Goal: Transaction & Acquisition: Purchase product/service

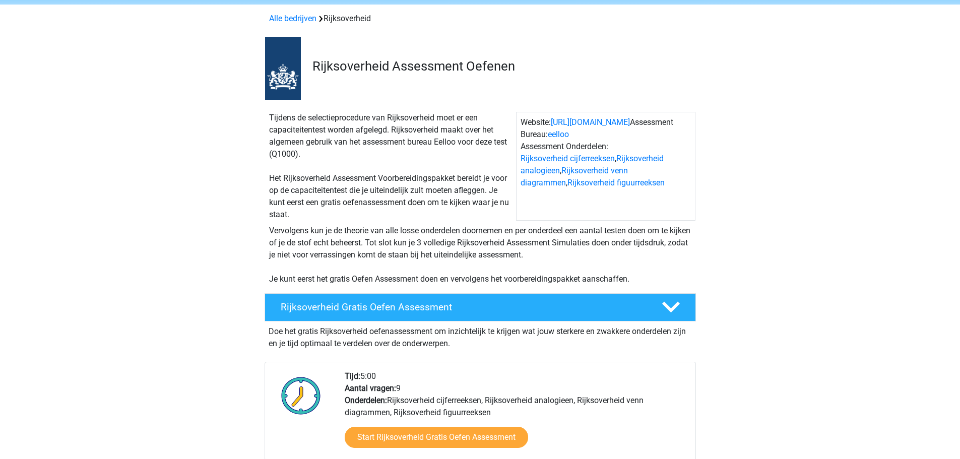
scroll to position [151, 0]
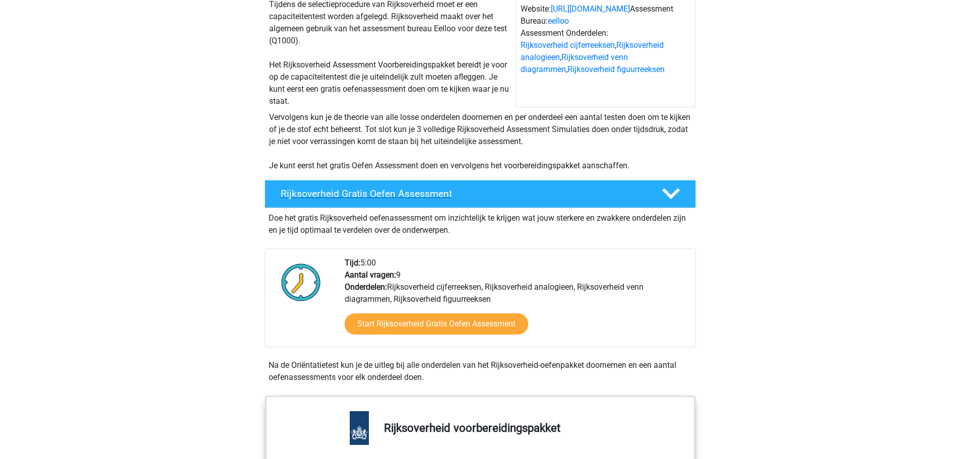
click at [321, 187] on div "Rijksoverheid Gratis Oefen Assessment" at bounding box center [481, 194] width 432 height 28
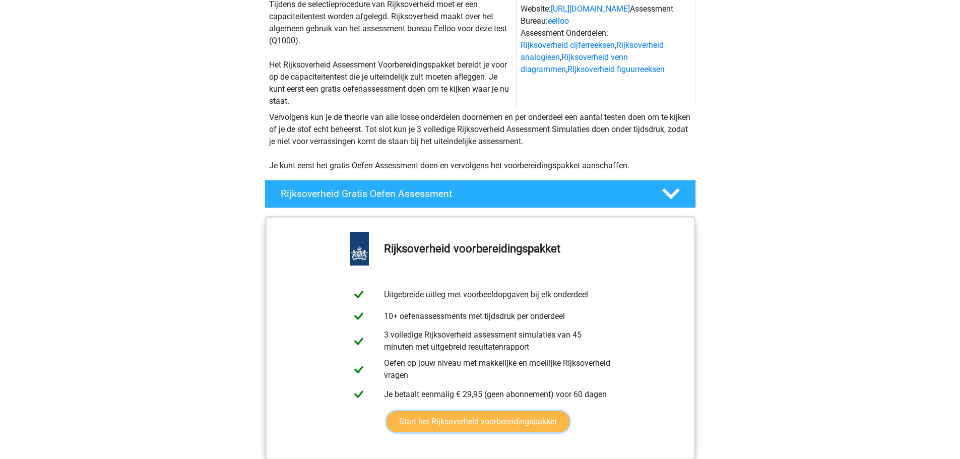
click at [483, 416] on link "Start het Rijksoverheid voorbereidingspakket" at bounding box center [478, 421] width 183 height 21
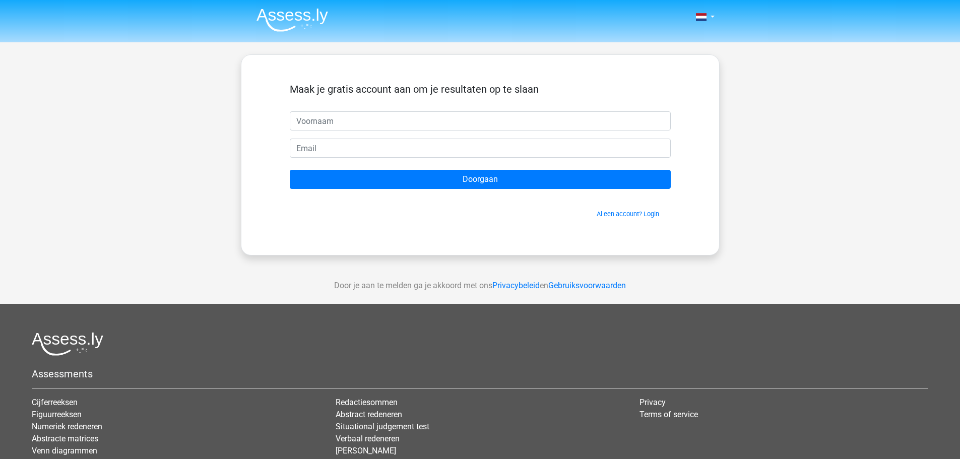
click at [380, 122] on input "text" at bounding box center [480, 120] width 381 height 19
type input "jeetendranath"
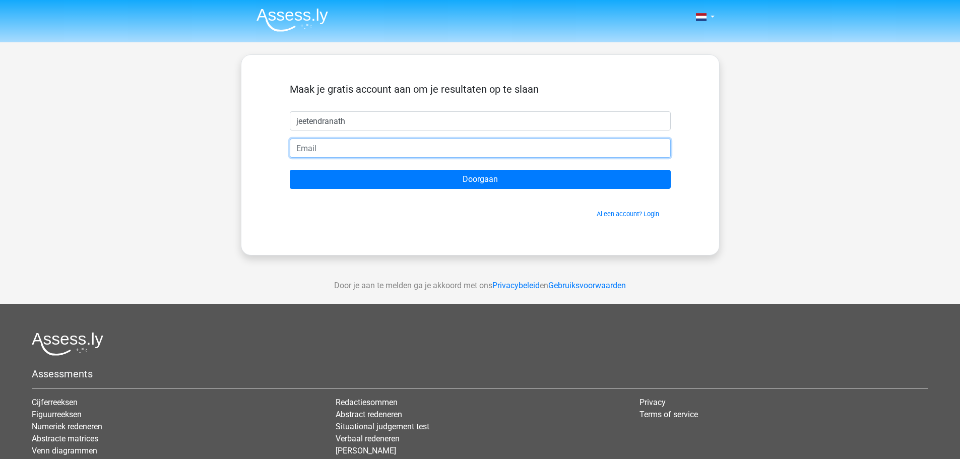
click at [379, 146] on input "email" at bounding box center [480, 148] width 381 height 19
type input "[EMAIL_ADDRESS][DOMAIN_NAME]"
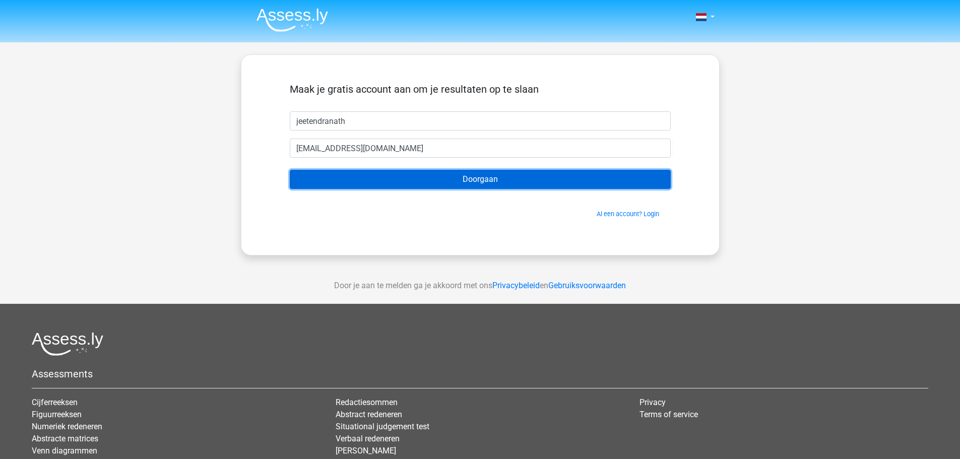
click at [464, 177] on input "Doorgaan" at bounding box center [480, 179] width 381 height 19
